Goal: Check status: Check status

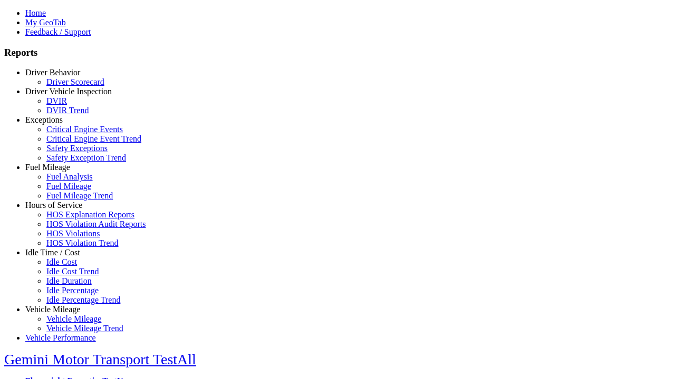
click at [61, 257] on link "Idle Time / Cost" at bounding box center [52, 252] width 55 height 9
click at [69, 276] on link "Idle Cost Trend" at bounding box center [72, 271] width 53 height 9
select select "**"
type input "*********"
